Goal: Task Accomplishment & Management: Manage account settings

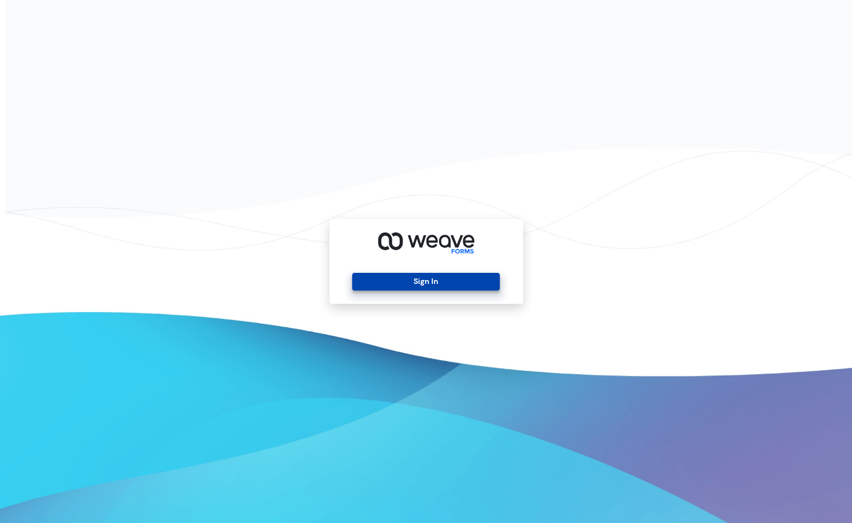
click at [374, 280] on button "Sign In" at bounding box center [426, 282] width 148 height 18
